Goal: Task Accomplishment & Management: Manage account settings

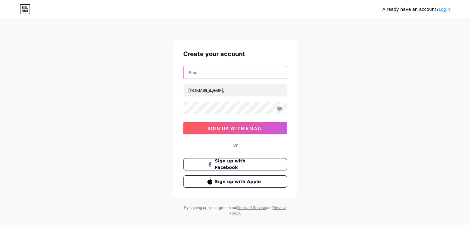
click at [223, 74] on input "text" at bounding box center [234, 72] width 103 height 12
type input "[EMAIL_ADDRESS][DOMAIN_NAME]"
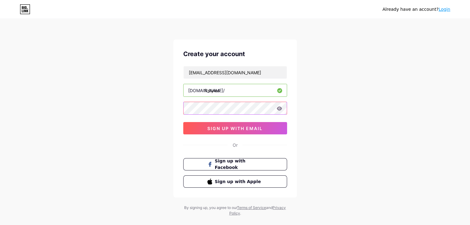
scroll to position [10, 0]
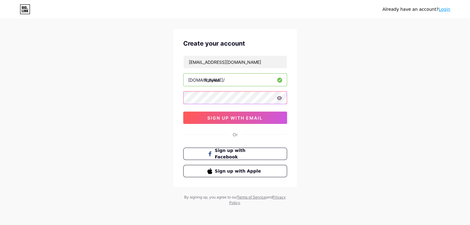
click at [279, 98] on div at bounding box center [235, 97] width 104 height 13
click at [279, 98] on icon at bounding box center [278, 98] width 5 height 4
click at [298, 98] on div "Already have an account? Login Create your account [EMAIL_ADDRESS][DOMAIN_NAME]…" at bounding box center [235, 108] width 470 height 236
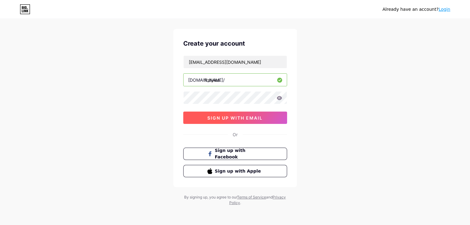
click at [250, 117] on span "sign up with email" at bounding box center [234, 117] width 55 height 5
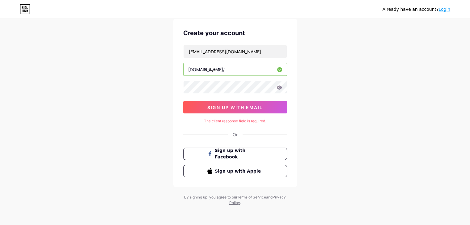
scroll to position [0, 0]
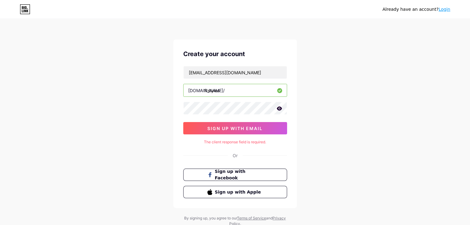
click at [279, 110] on icon at bounding box center [278, 109] width 5 height 4
click at [256, 129] on span "sign up with email" at bounding box center [234, 128] width 55 height 5
click at [148, 111] on div "Already have an account? Login Create your account [EMAIL_ADDRESS][DOMAIN_NAME]…" at bounding box center [235, 123] width 470 height 247
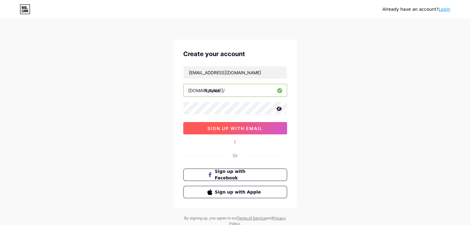
click at [242, 130] on span "sign up with email" at bounding box center [234, 128] width 55 height 5
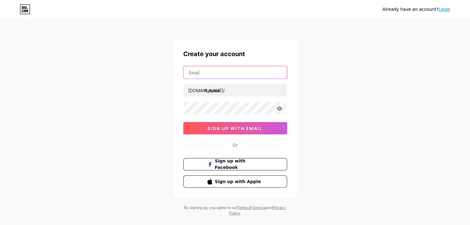
click at [206, 73] on input "text" at bounding box center [234, 72] width 103 height 12
type input "[EMAIL_ADDRESS][DOMAIN_NAME]"
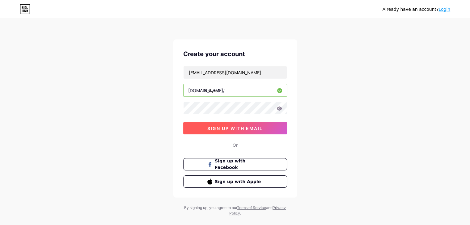
click at [257, 132] on button "sign up with email" at bounding box center [235, 128] width 104 height 12
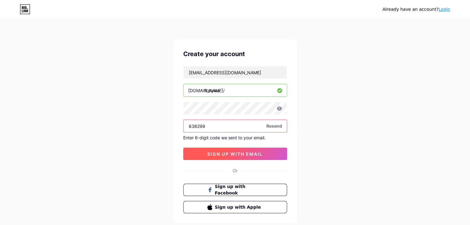
type input "638299"
click at [254, 152] on span "sign up with email" at bounding box center [234, 154] width 55 height 5
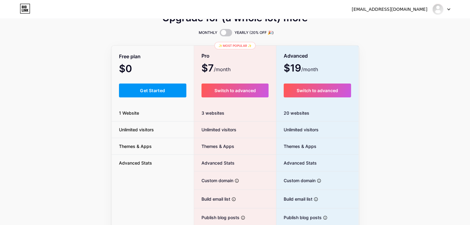
scroll to position [4, 0]
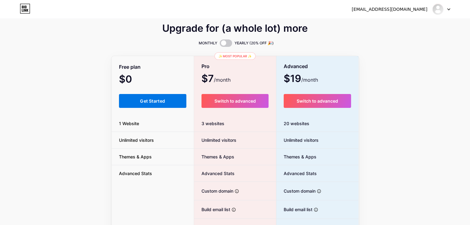
click at [149, 103] on span "Get Started" at bounding box center [152, 101] width 25 height 5
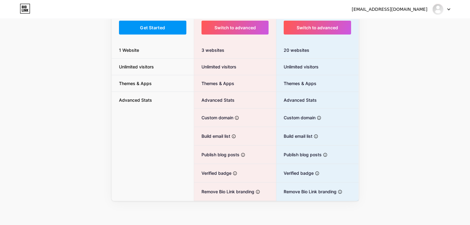
scroll to position [0, 0]
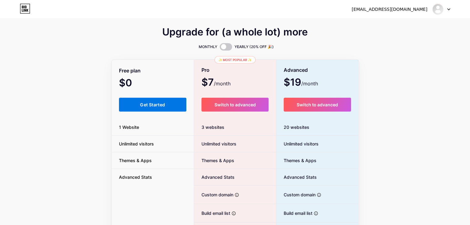
click at [149, 107] on span "Get Started" at bounding box center [152, 104] width 25 height 5
click at [153, 113] on div "Free plan $0 /month Get Started 1 Website Unlimited visitors Themes & Apps Adva…" at bounding box center [152, 170] width 82 height 218
click at [150, 108] on button "Get Started" at bounding box center [153, 105] width 68 height 14
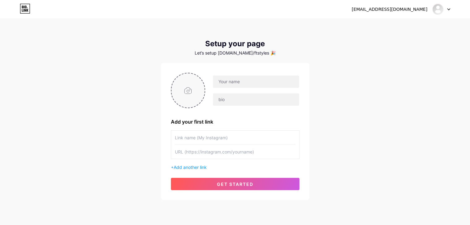
click at [191, 90] on input "file" at bounding box center [187, 90] width 33 height 34
click at [187, 93] on input "file" at bounding box center [187, 90] width 33 height 34
type input "C:\fakepath\IMG_20250813_112840.jpg"
click at [248, 79] on input "text" at bounding box center [256, 82] width 86 height 12
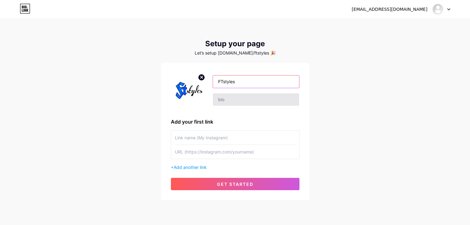
type input "FTstyles"
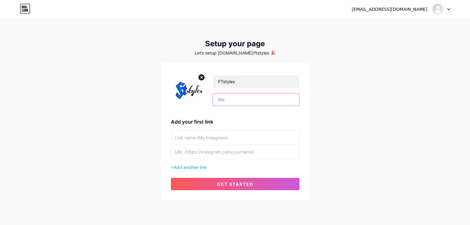
click at [234, 102] on input "text" at bounding box center [256, 100] width 86 height 12
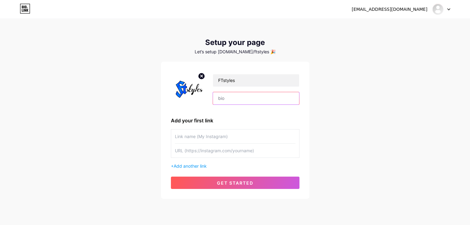
scroll to position [1, 0]
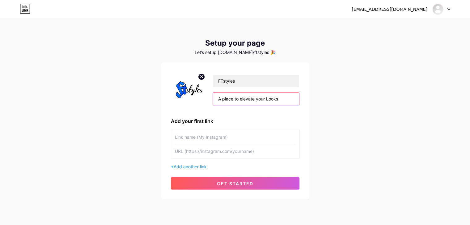
type input "A place to elevate your Looks"
click at [231, 135] on input "text" at bounding box center [235, 137] width 120 height 14
click at [190, 151] on input "text" at bounding box center [235, 152] width 120 height 14
paste input "https://ftstyles.blogspot.com/"
type input "https://ftstyles.blogspot.com/"
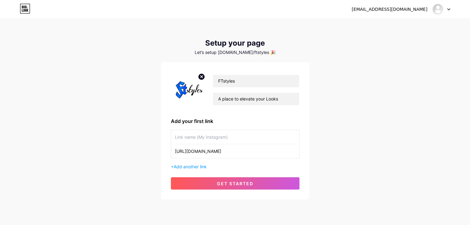
click at [189, 138] on input "text" at bounding box center [235, 137] width 120 height 14
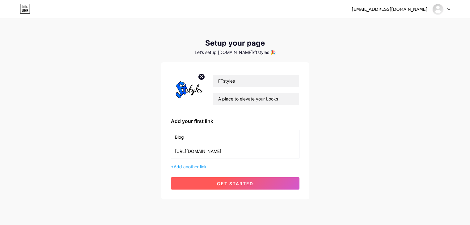
type input "Blog"
click at [225, 182] on span "get started" at bounding box center [235, 183] width 36 height 5
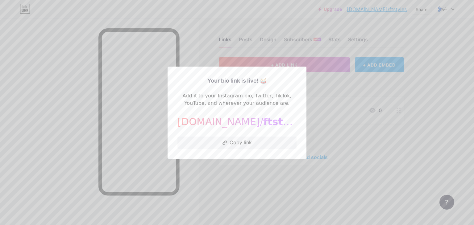
click at [243, 166] on div at bounding box center [237, 112] width 474 height 225
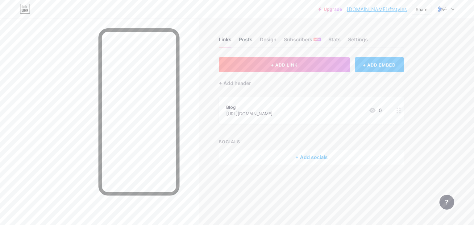
click at [249, 40] on div "Posts" at bounding box center [246, 41] width 14 height 11
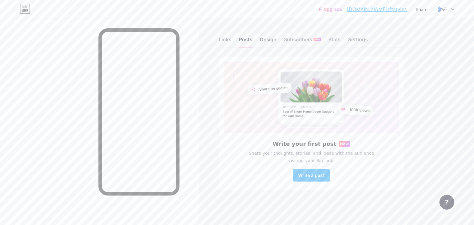
click at [268, 40] on div "Design" at bounding box center [268, 41] width 17 height 11
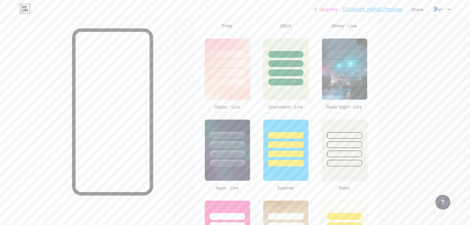
scroll to position [299, 0]
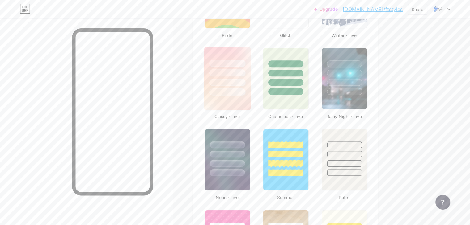
click at [245, 89] on div at bounding box center [227, 92] width 36 height 7
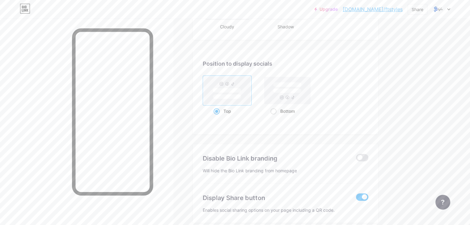
scroll to position [821, 0]
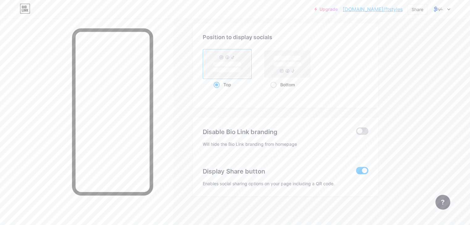
click at [368, 128] on span at bounding box center [362, 131] width 12 height 7
click at [356, 133] on input "checkbox" at bounding box center [356, 133] width 0 height 0
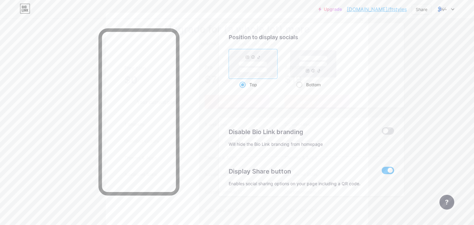
click at [359, 19] on icon at bounding box center [361, 19] width 5 height 5
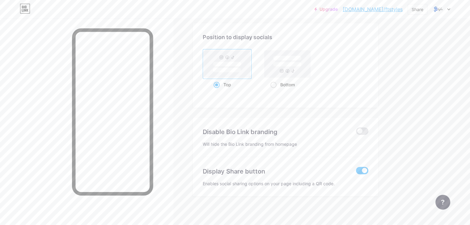
click at [368, 169] on span at bounding box center [362, 170] width 12 height 7
click at [356, 172] on input "checkbox" at bounding box center [356, 172] width 0 height 0
click at [368, 170] on span at bounding box center [362, 170] width 12 height 7
click at [356, 172] on input "checkbox" at bounding box center [356, 172] width 0 height 0
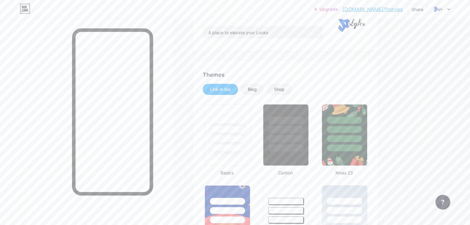
scroll to position [73, 0]
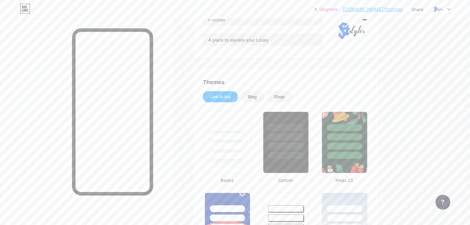
click at [250, 143] on div at bounding box center [227, 135] width 46 height 48
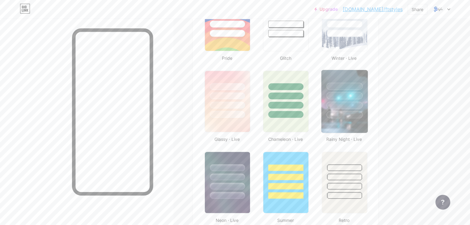
scroll to position [273, 0]
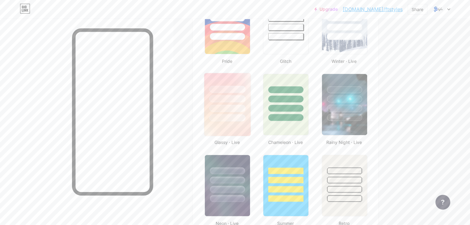
click at [245, 95] on div at bounding box center [227, 98] width 36 height 7
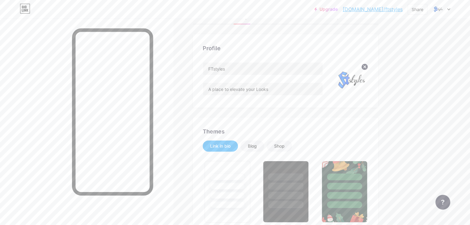
scroll to position [0, 0]
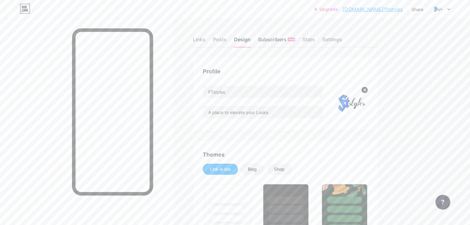
click at [295, 40] on div "Subscribers NEW" at bounding box center [276, 41] width 37 height 11
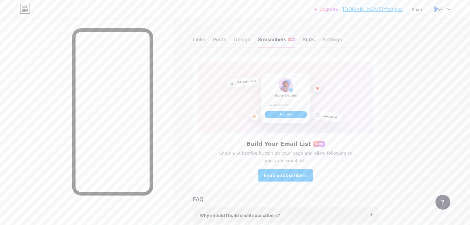
click at [315, 40] on div "Stats" at bounding box center [308, 41] width 12 height 11
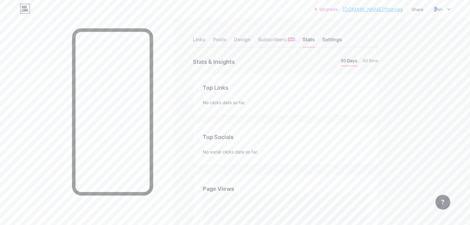
click at [342, 40] on div "Settings" at bounding box center [332, 41] width 20 height 11
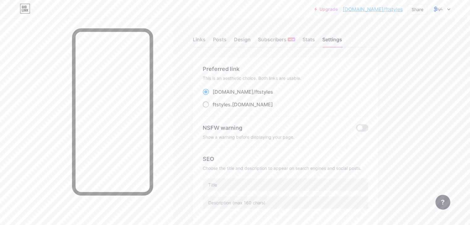
click at [209, 106] on span at bounding box center [206, 105] width 6 height 6
click at [216, 108] on input "ftstyles .bio.link" at bounding box center [214, 110] width 4 height 4
radio input "true"
click at [205, 41] on div "Links" at bounding box center [199, 41] width 13 height 11
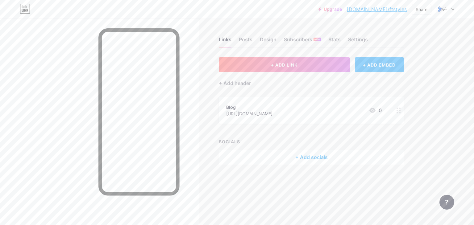
click at [308, 157] on div "+ Add socials" at bounding box center [311, 157] width 185 height 15
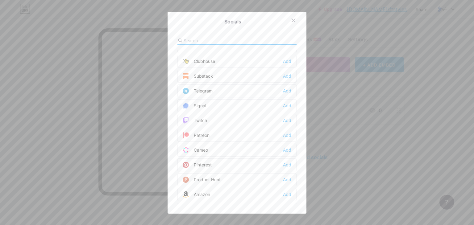
scroll to position [277, 0]
click at [287, 162] on div "Add" at bounding box center [287, 165] width 8 height 6
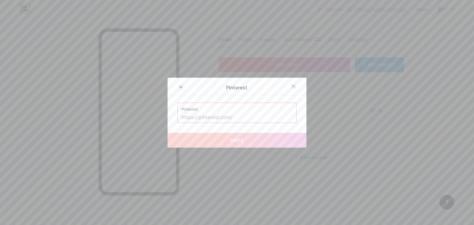
click at [227, 120] on input "text" at bounding box center [237, 117] width 111 height 10
paste input "https://pin.it/1dVdtp5gy"
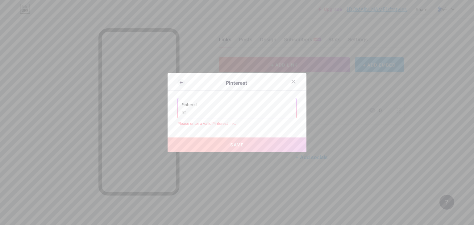
type input "h"
click at [193, 111] on input "text" at bounding box center [237, 113] width 111 height 10
paste input "https://www.pinterest.com/FTstyles/"
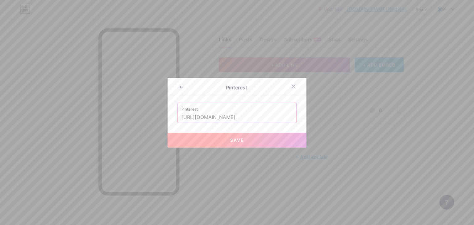
type input "https://www.pinterest.com/FTstyles"
click at [246, 141] on button "Save" at bounding box center [237, 140] width 139 height 15
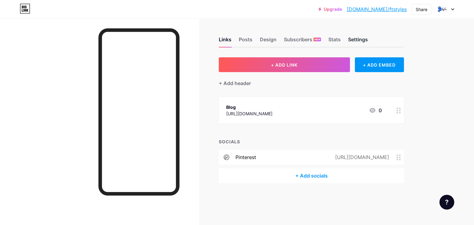
click at [364, 39] on div "Settings" at bounding box center [358, 41] width 20 height 11
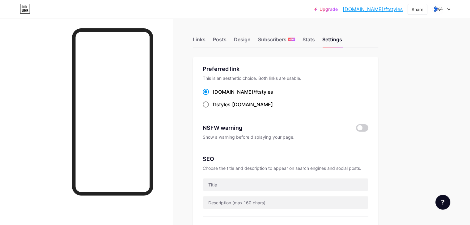
click at [209, 104] on span at bounding box center [206, 105] width 6 height 6
click at [216, 108] on input "ftstyles .bio.link" at bounding box center [214, 110] width 4 height 4
radio input "true"
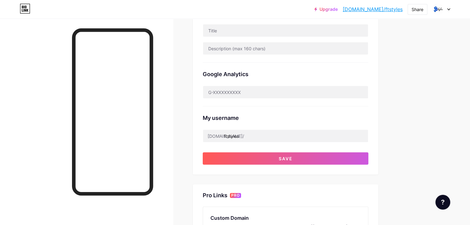
scroll to position [168, 0]
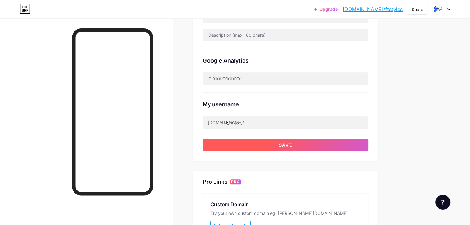
click at [305, 147] on button "Save" at bounding box center [286, 145] width 166 height 12
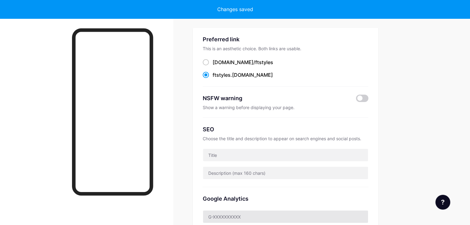
scroll to position [0, 0]
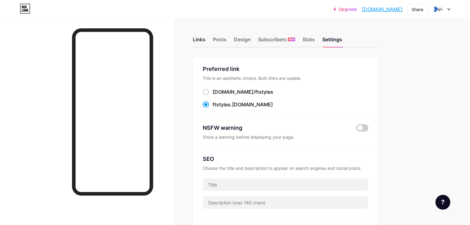
click at [205, 39] on div "Links" at bounding box center [199, 41] width 13 height 11
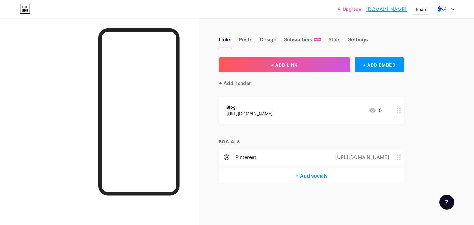
drag, startPoint x: 389, startPoint y: 9, endPoint x: 379, endPoint y: 28, distance: 21.3
click at [379, 28] on div "Links Posts Design Subscribers NEW Stats Settings" at bounding box center [311, 37] width 185 height 22
click at [390, 9] on link "ftstyles.bio.link" at bounding box center [386, 9] width 41 height 7
click at [450, 6] on div at bounding box center [446, 9] width 18 height 11
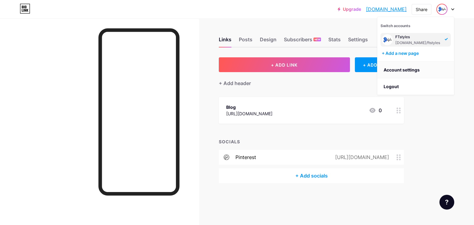
click at [404, 68] on link "Account settings" at bounding box center [416, 70] width 77 height 17
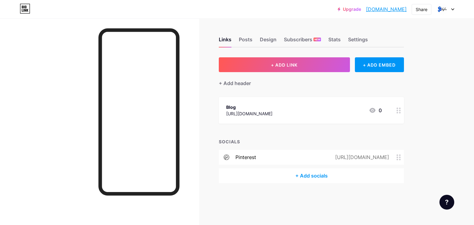
click at [453, 11] on div at bounding box center [446, 9] width 18 height 11
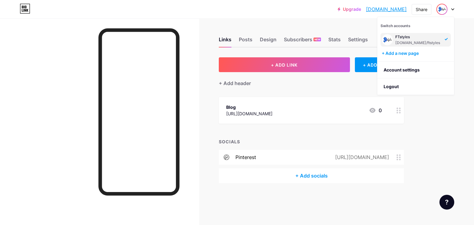
click at [321, 13] on div "Upgrade ftstyles.bio.li... ftstyles.bio.link Share Switch accounts FTstyles bio…" at bounding box center [237, 9] width 474 height 11
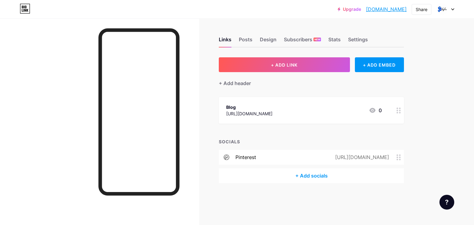
click at [321, 13] on div "Upgrade ftstyles.bio.li... ftstyles.bio.link Share Switch accounts FTstyles bio…" at bounding box center [237, 9] width 474 height 11
click at [362, 39] on div "Settings" at bounding box center [358, 41] width 20 height 11
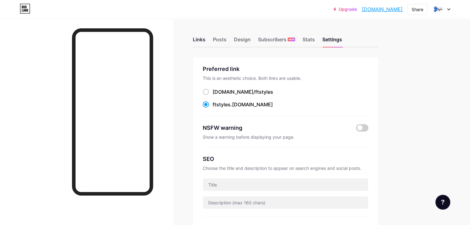
click at [205, 36] on div "Links" at bounding box center [199, 41] width 13 height 11
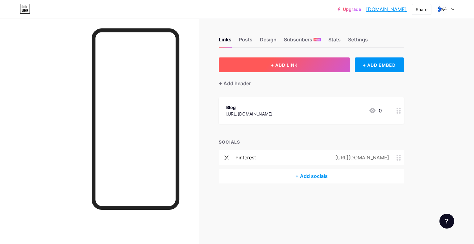
click at [288, 63] on span "+ ADD LINK" at bounding box center [284, 64] width 27 height 5
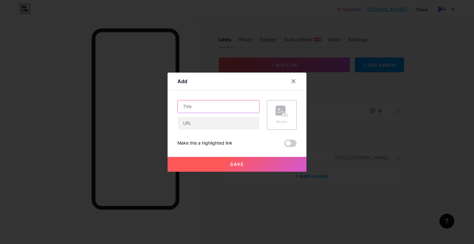
click at [209, 111] on input "text" at bounding box center [219, 106] width 82 height 12
type input "30-Day Mind+Body Reset"
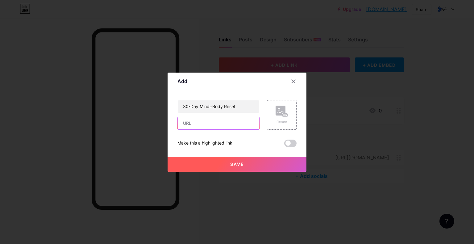
click at [210, 125] on input "text" at bounding box center [219, 123] width 82 height 12
paste input "https://surajmohapatra.gumroad.com/l/pztxho?_gl=1*ucbgx5*_ga*MTc2MDA2NTE3NS4xNz…"
type input "https://surajmohapatra.gumroad.com/l/pztxho?_gl=1*ucbgx5*_ga*MTc2MDA2NTE3NS4xNz…"
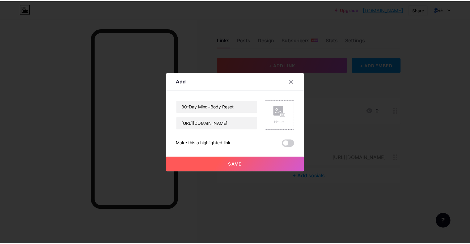
scroll to position [0, 0]
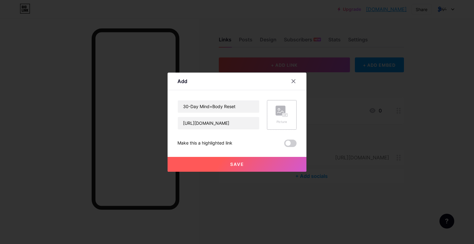
click at [283, 113] on rect at bounding box center [286, 115] width 6 height 4
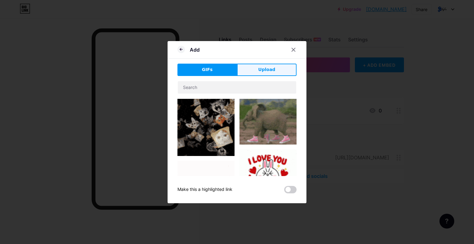
click at [256, 70] on button "Upload" at bounding box center [267, 70] width 60 height 12
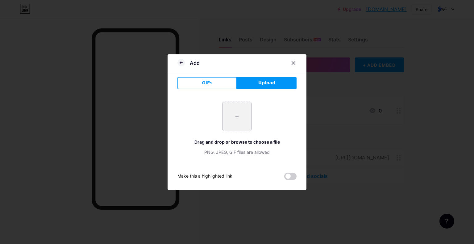
click at [238, 112] on input "file" at bounding box center [237, 116] width 29 height 29
type input "C:\fakepath\ChatGPT Image Aug 9, 2025, 12_19_37 PM.png"
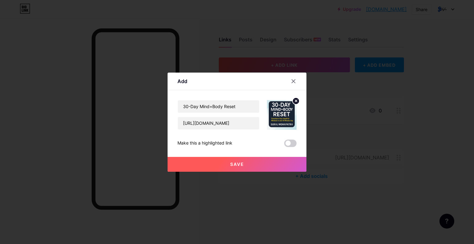
click at [295, 99] on circle at bounding box center [296, 101] width 7 height 7
click at [276, 117] on icon at bounding box center [282, 111] width 12 height 11
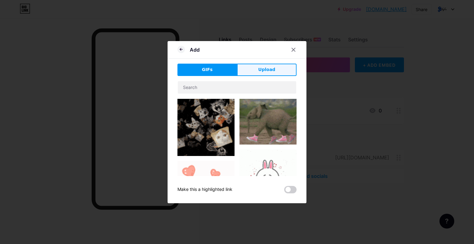
click at [269, 72] on span "Upload" at bounding box center [266, 69] width 17 height 6
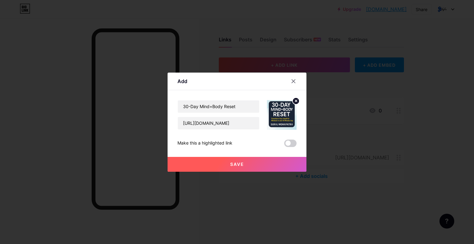
click at [241, 164] on span "Save" at bounding box center [237, 163] width 14 height 5
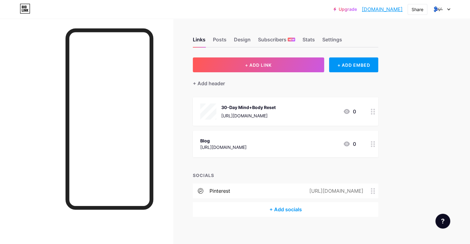
drag, startPoint x: 305, startPoint y: 138, endPoint x: 401, endPoint y: 146, distance: 96.7
click at [378, 146] on div at bounding box center [372, 144] width 10 height 27
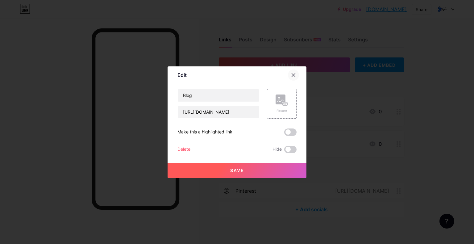
click at [291, 75] on icon at bounding box center [293, 75] width 5 height 5
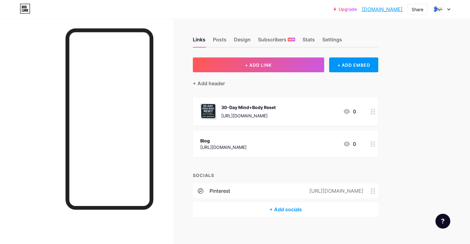
drag, startPoint x: 315, startPoint y: 142, endPoint x: 291, endPoint y: 141, distance: 23.8
click at [291, 141] on div "Blog https://ftstyles.blogspot.com/ 0" at bounding box center [278, 144] width 156 height 14
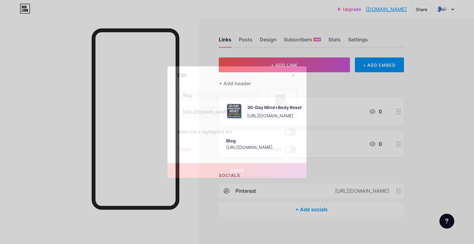
click at [282, 110] on div "Picture" at bounding box center [282, 110] width 12 height 5
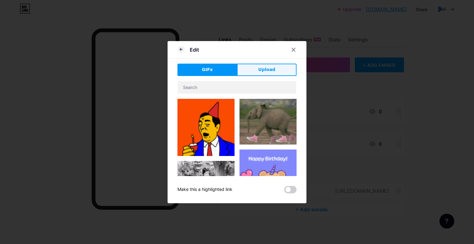
click at [264, 73] on button "Upload" at bounding box center [267, 70] width 60 height 12
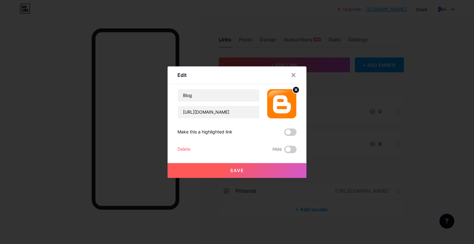
click at [245, 167] on button "Save" at bounding box center [237, 170] width 139 height 15
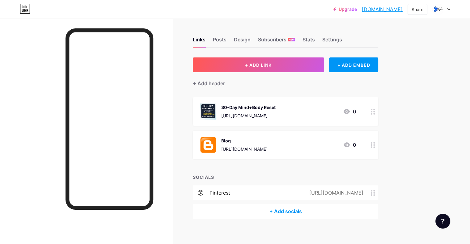
click at [275, 104] on div "30-Day Mind+Body Reset" at bounding box center [248, 107] width 54 height 6
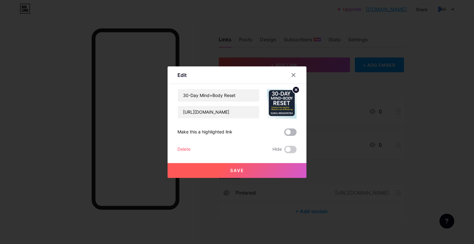
click at [287, 132] on span at bounding box center [290, 131] width 12 height 7
click at [284, 134] on input "checkbox" at bounding box center [284, 134] width 0 height 0
click at [250, 169] on button "Save" at bounding box center [237, 170] width 139 height 15
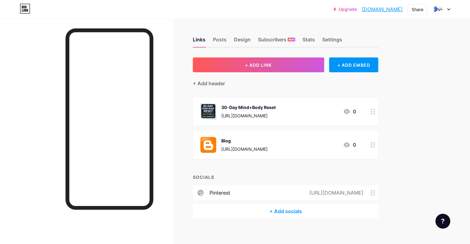
click at [388, 10] on link "ftstyles.bio.link" at bounding box center [382, 9] width 41 height 7
